Goal: Task Accomplishment & Management: Use online tool/utility

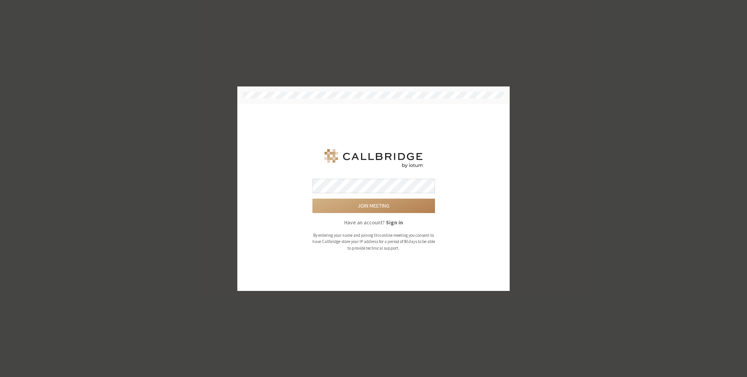
click at [312, 198] on button "Join meeting" at bounding box center [373, 205] width 123 height 14
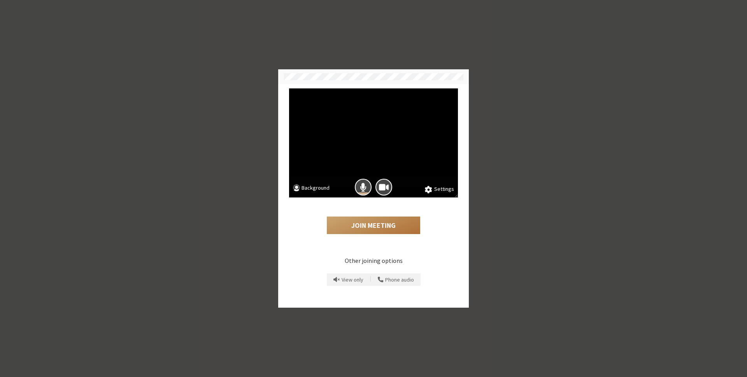
click at [360, 229] on button "Join Meeting" at bounding box center [373, 225] width 93 height 18
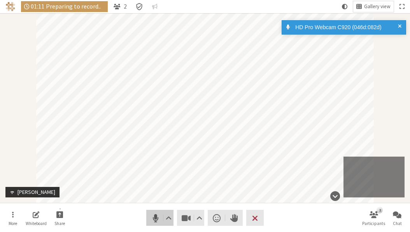
click at [156, 217] on span "Mute (⌘+Shift+A)" at bounding box center [155, 218] width 11 height 11
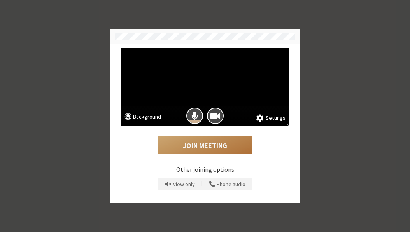
click at [193, 144] on button "Join Meeting" at bounding box center [204, 146] width 93 height 18
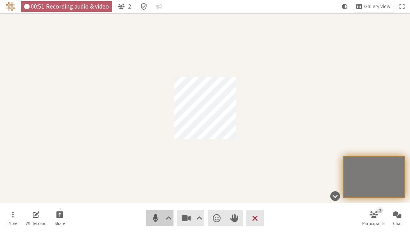
click at [155, 218] on span "Mute (⌘+Shift+A)" at bounding box center [155, 218] width 11 height 11
click at [155, 218] on span "Unmute (⌘+Shift+A)" at bounding box center [155, 218] width 11 height 11
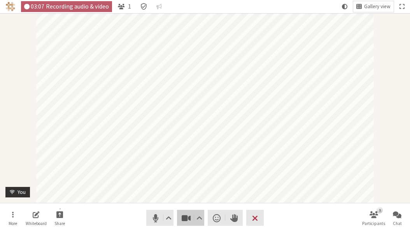
click at [183, 218] on span "Stop video (⌘+Shift+V)" at bounding box center [186, 218] width 11 height 11
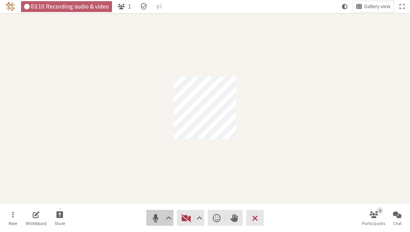
click at [154, 216] on span "Mute (⌘+Shift+A)" at bounding box center [155, 218] width 11 height 11
